Goal: Transaction & Acquisition: Book appointment/travel/reservation

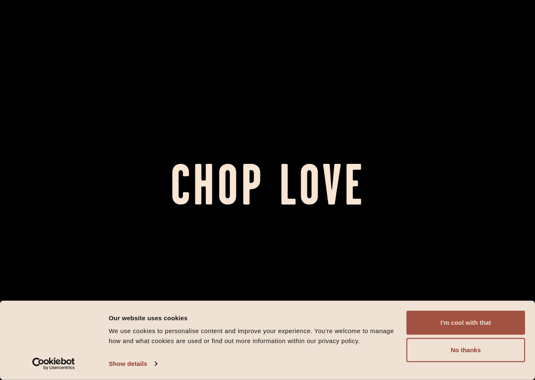
click at [462, 321] on button "I'm cool with that" at bounding box center [465, 323] width 119 height 24
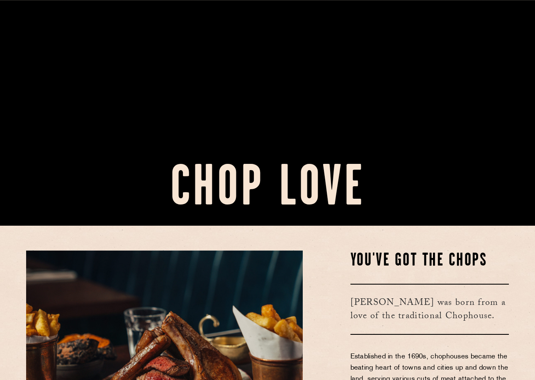
scroll to position [290, 0]
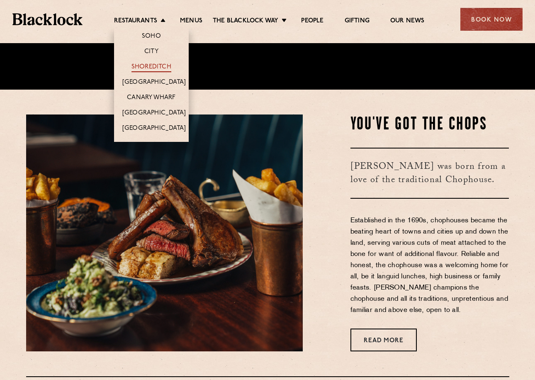
click at [148, 67] on link "Shoreditch" at bounding box center [151, 67] width 40 height 9
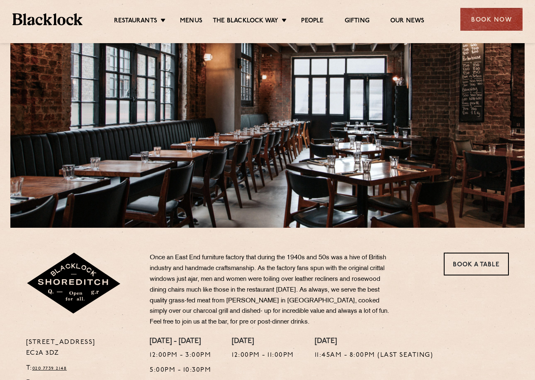
scroll to position [166, 0]
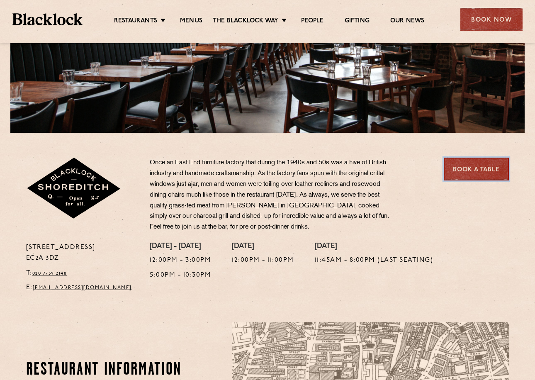
click at [477, 171] on link "Book a Table" at bounding box center [476, 169] width 65 height 23
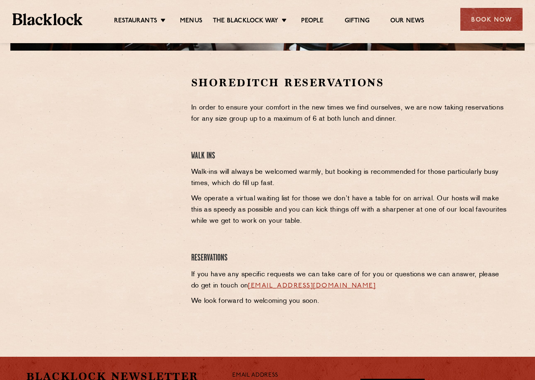
scroll to position [249, 0]
